Goal: Information Seeking & Learning: Learn about a topic

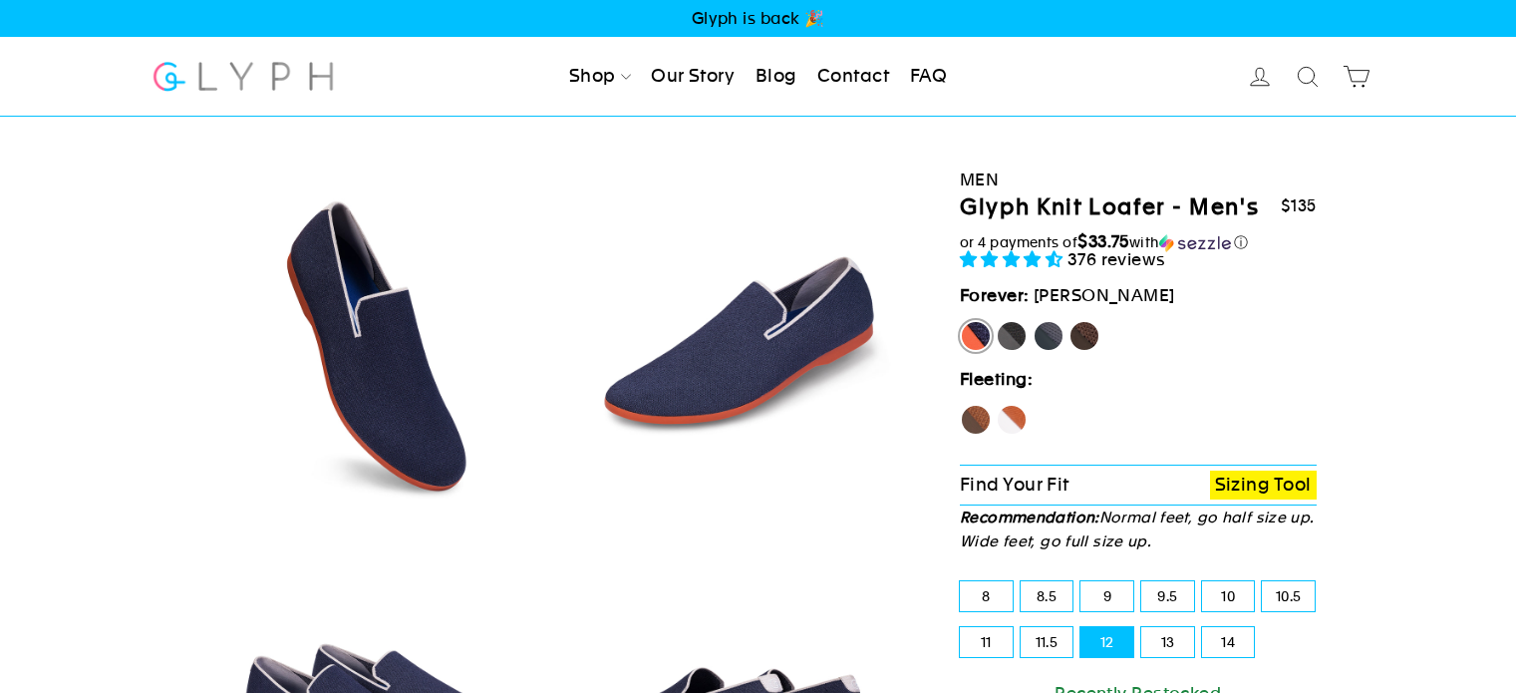
select select "highest-rating"
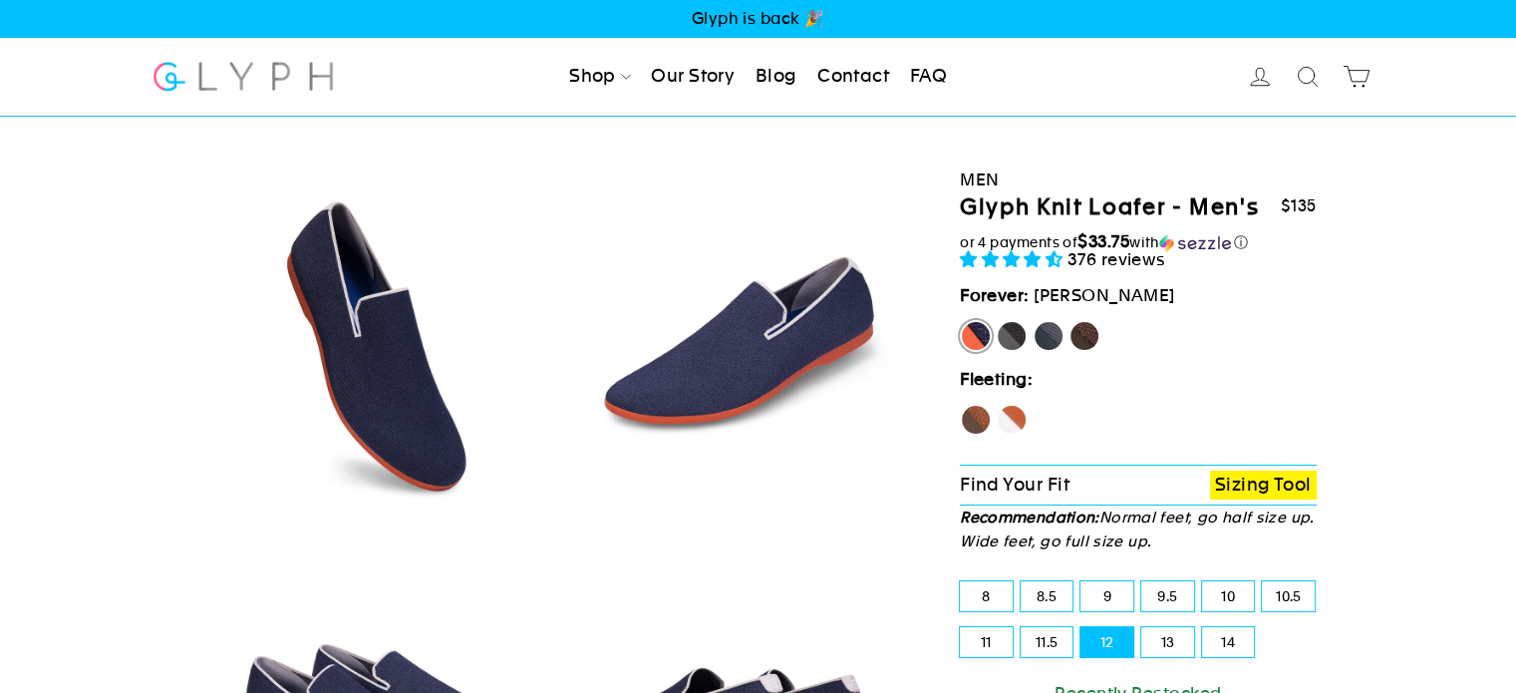
click at [1070, 159] on div "Men Glyph Knit Loafer - Men's $135 $135 $135 $135 or 4 payments of $33.75 with …" at bounding box center [1131, 579] width 372 height 924
drag, startPoint x: 1043, startPoint y: 202, endPoint x: 1168, endPoint y: 221, distance: 127.0
click at [1168, 221] on h1 "Glyph Knit Loafer - Men's" at bounding box center [1109, 207] width 299 height 29
copy h1 "Knit Loafer"
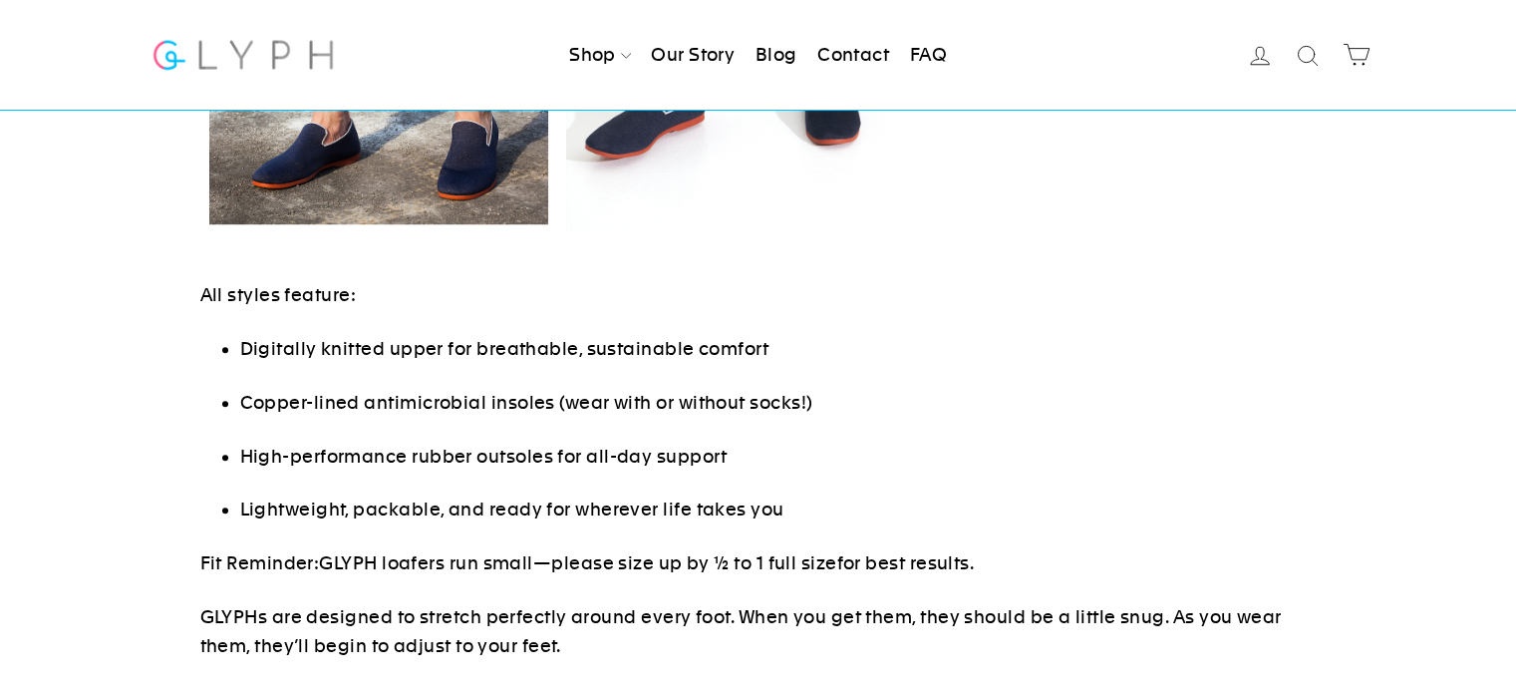
scroll to position [1396, 0]
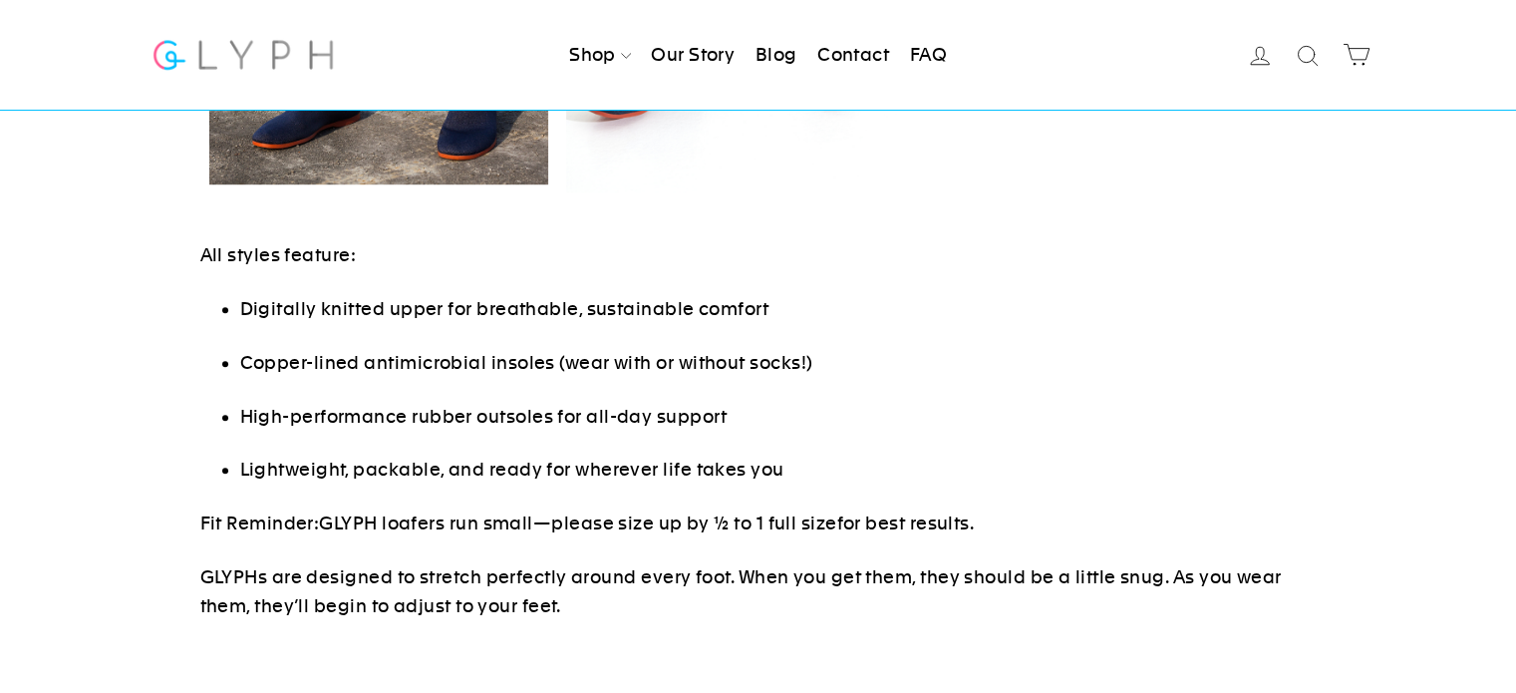
drag, startPoint x: 242, startPoint y: 306, endPoint x: 1124, endPoint y: 625, distance: 938.1
copy div "Digitally knitted upper for breathable, sustainable comfort Copper-lined antimi…"
click at [204, 321] on div "All styles feature: Digitally knitted upper for breathable, sustainable comfort…" at bounding box center [758, 430] width 1116 height 379
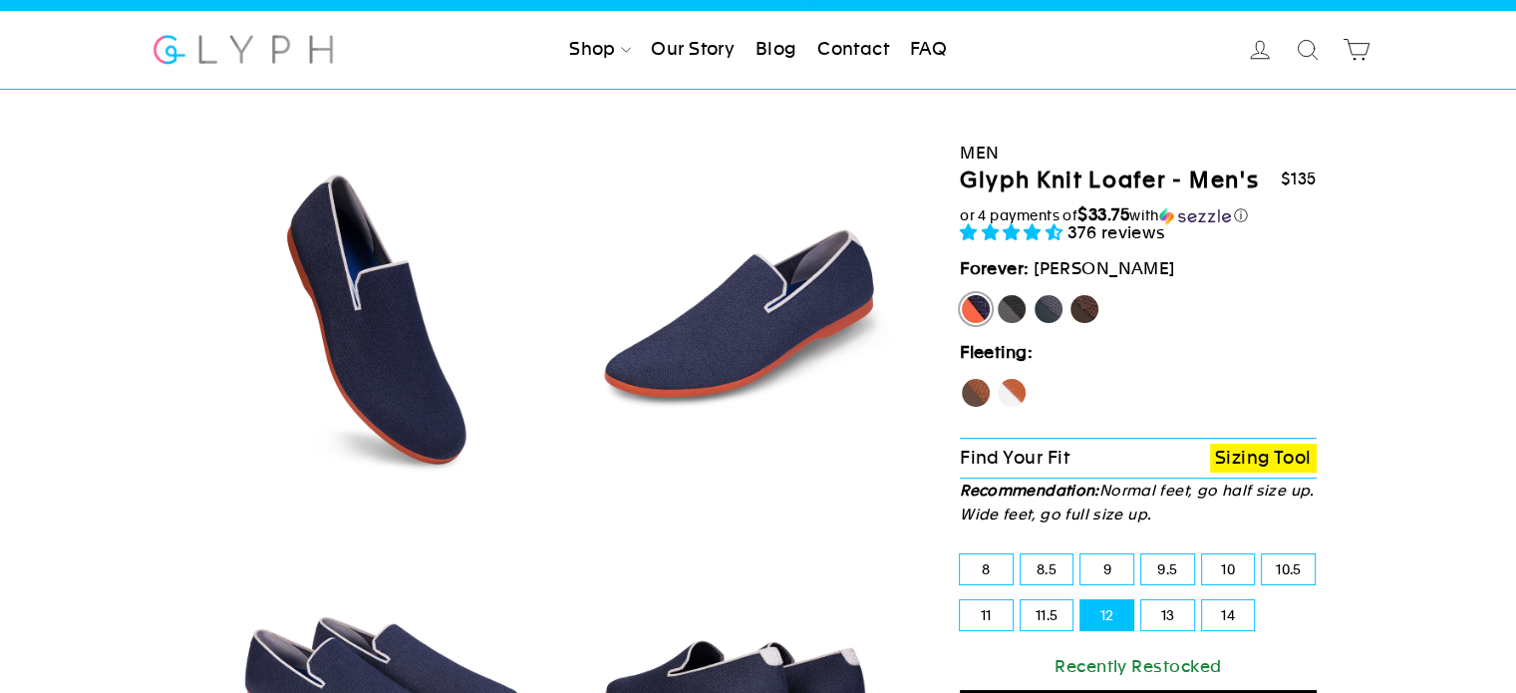
scroll to position [0, 0]
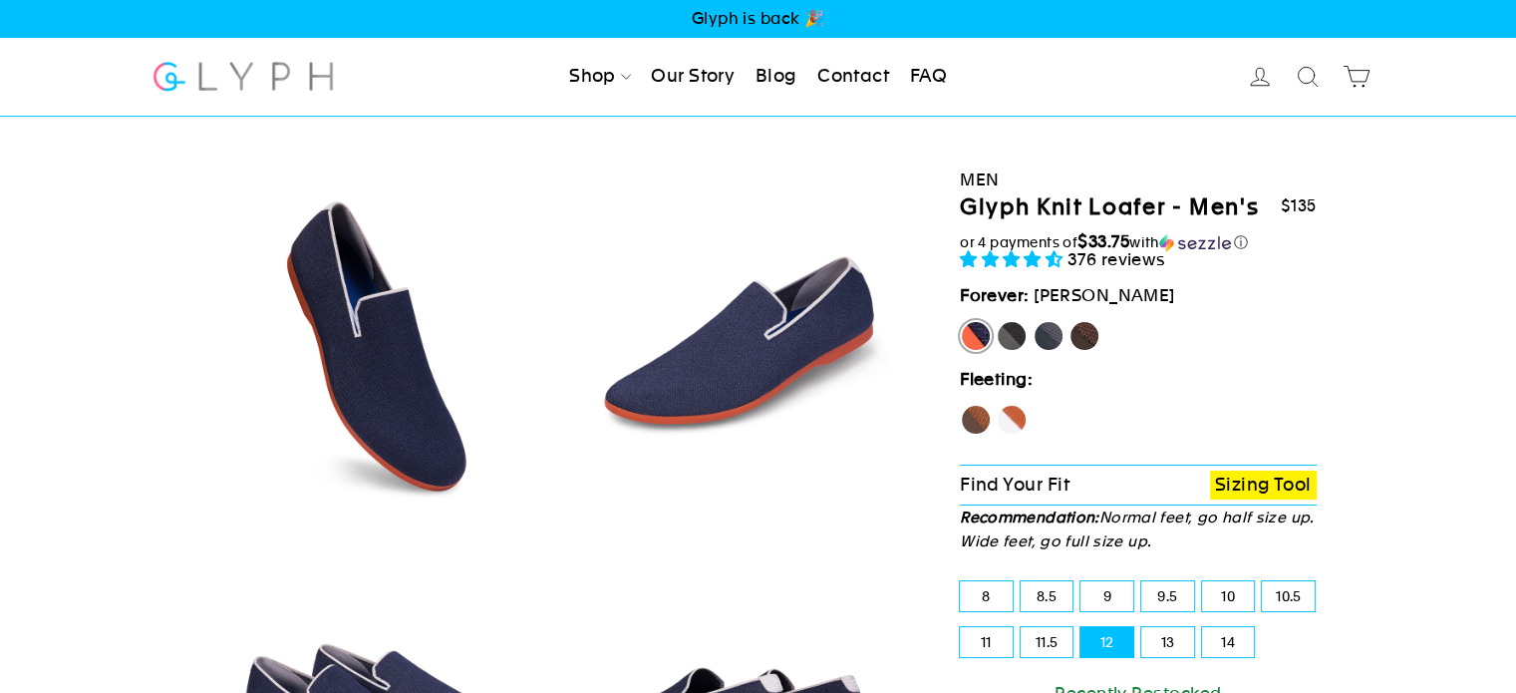
drag, startPoint x: 965, startPoint y: 209, endPoint x: 1169, endPoint y: 228, distance: 205.2
click at [1169, 228] on div "Glyph Knit Loafer - Men's $135 $135 $135 $135" at bounding box center [1138, 212] width 357 height 39
copy h1 "Glyph Knit Loafer"
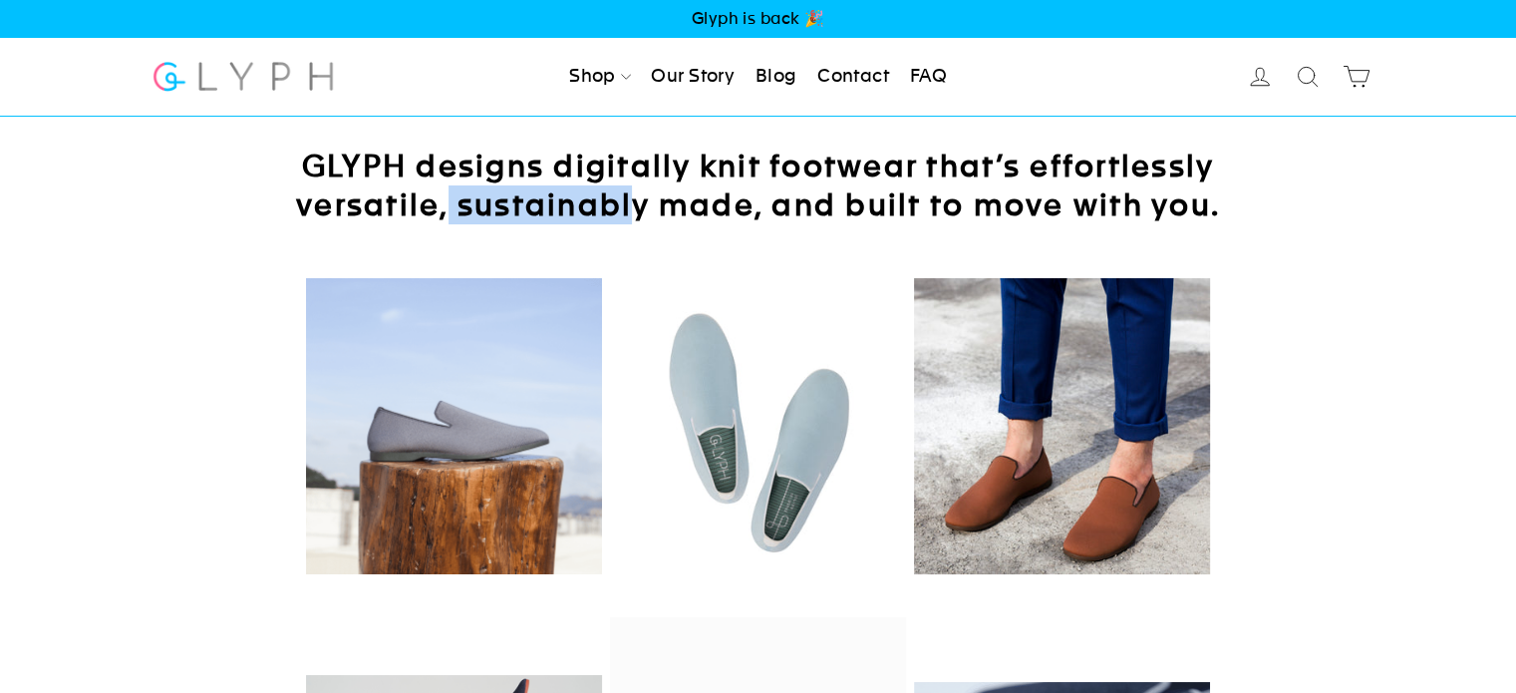
drag, startPoint x: 451, startPoint y: 204, endPoint x: 635, endPoint y: 210, distance: 184.5
click at [635, 210] on h2 "GLYPH designs digitally knit footwear that’s effortlessly versatile, sustainabl…" at bounding box center [758, 186] width 997 height 78
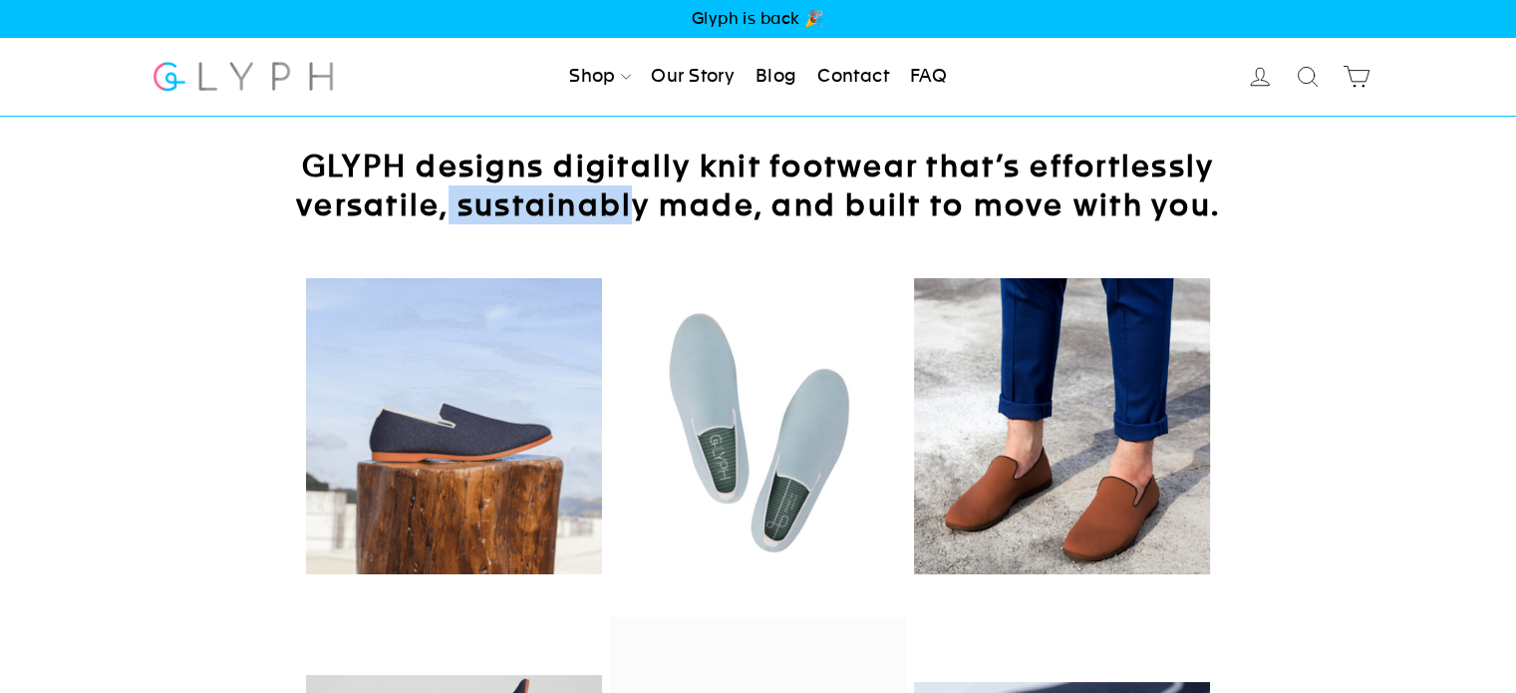
copy h2 "sustainabl"
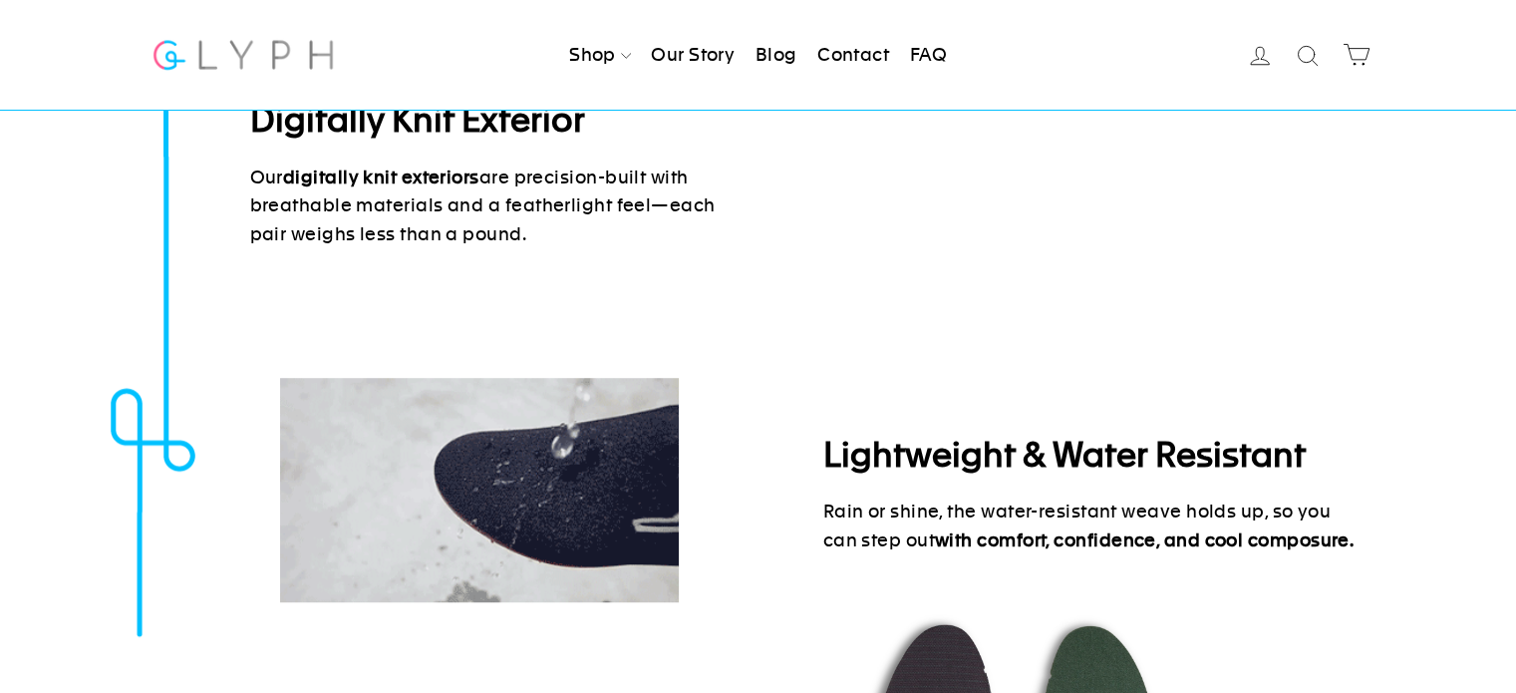
scroll to position [1276, 0]
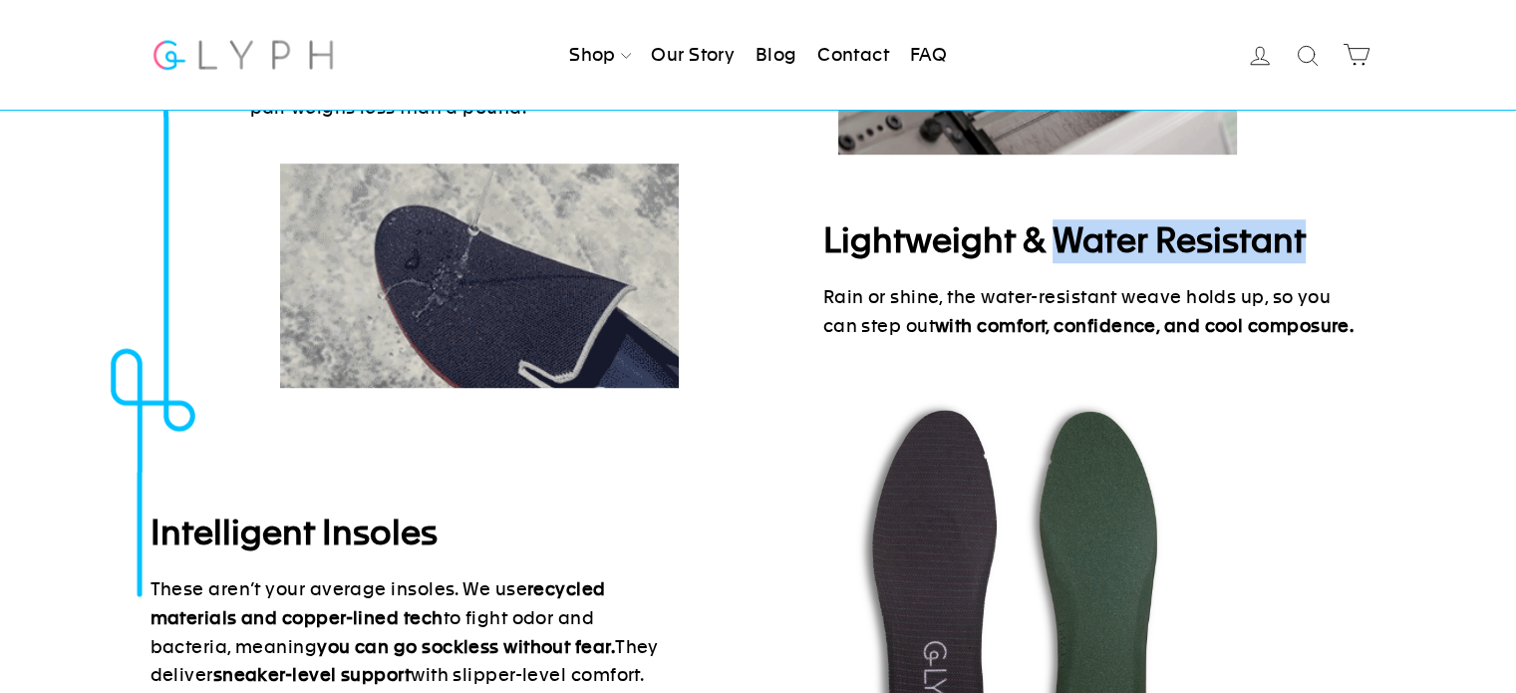
drag, startPoint x: 1050, startPoint y: 234, endPoint x: 1319, endPoint y: 253, distance: 269.8
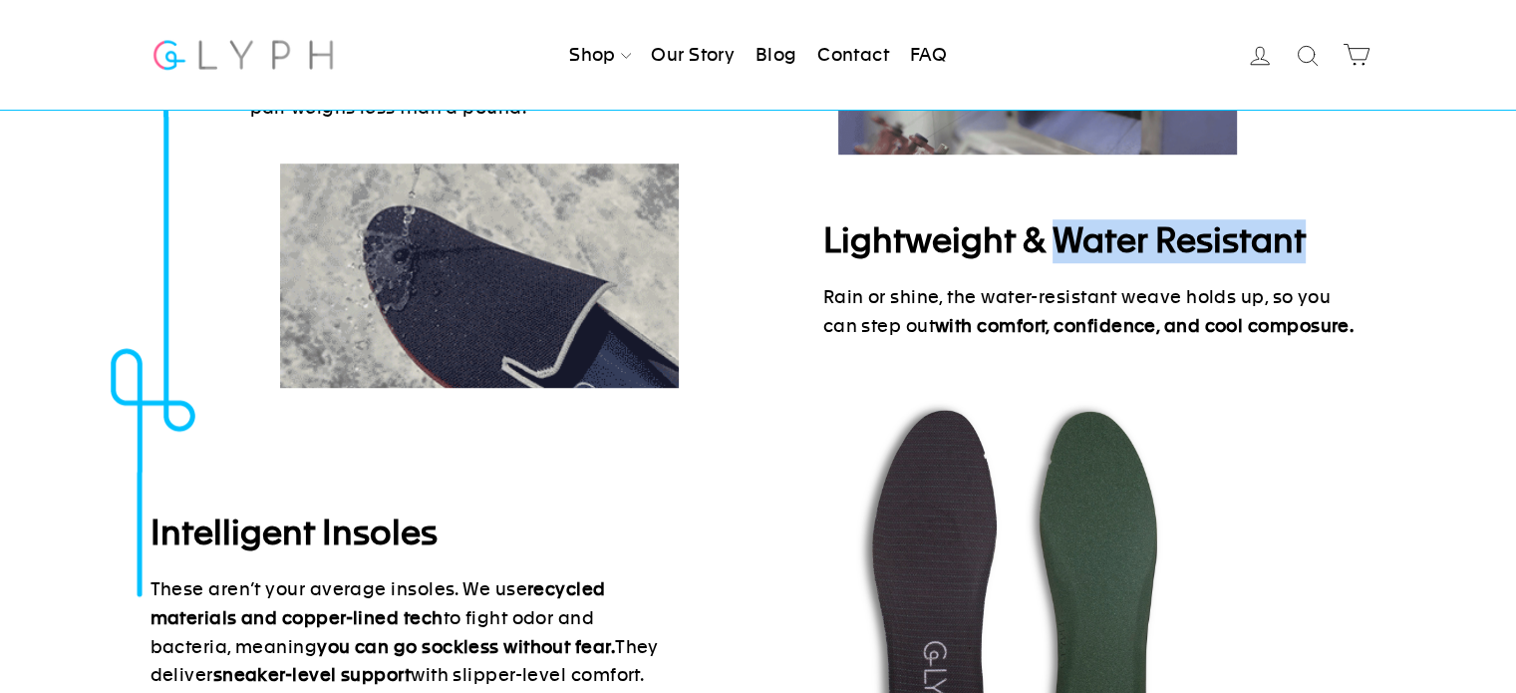
click at [1319, 253] on h2 "Lightweight & Water Resistant" at bounding box center [1094, 241] width 543 height 44
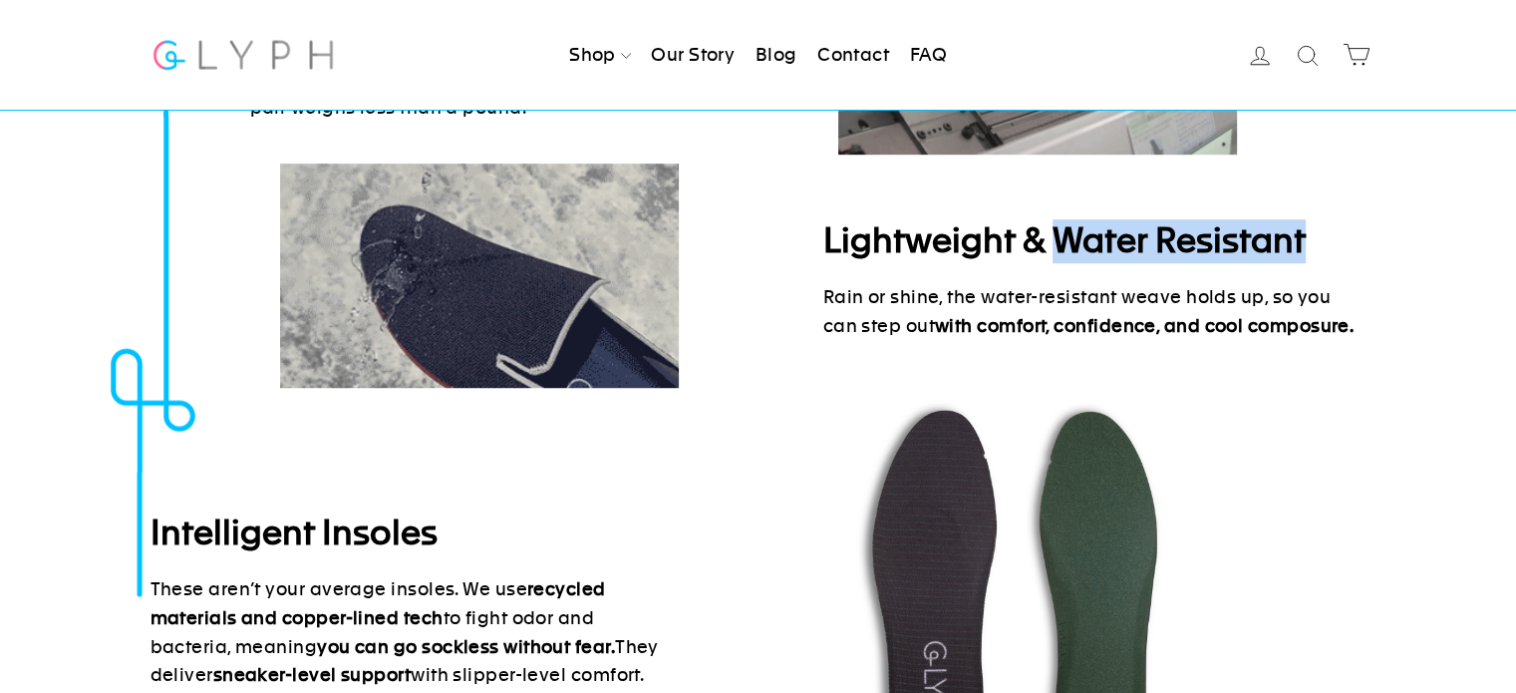
copy h2 "Water Resistant"
